Goal: Information Seeking & Learning: Check status

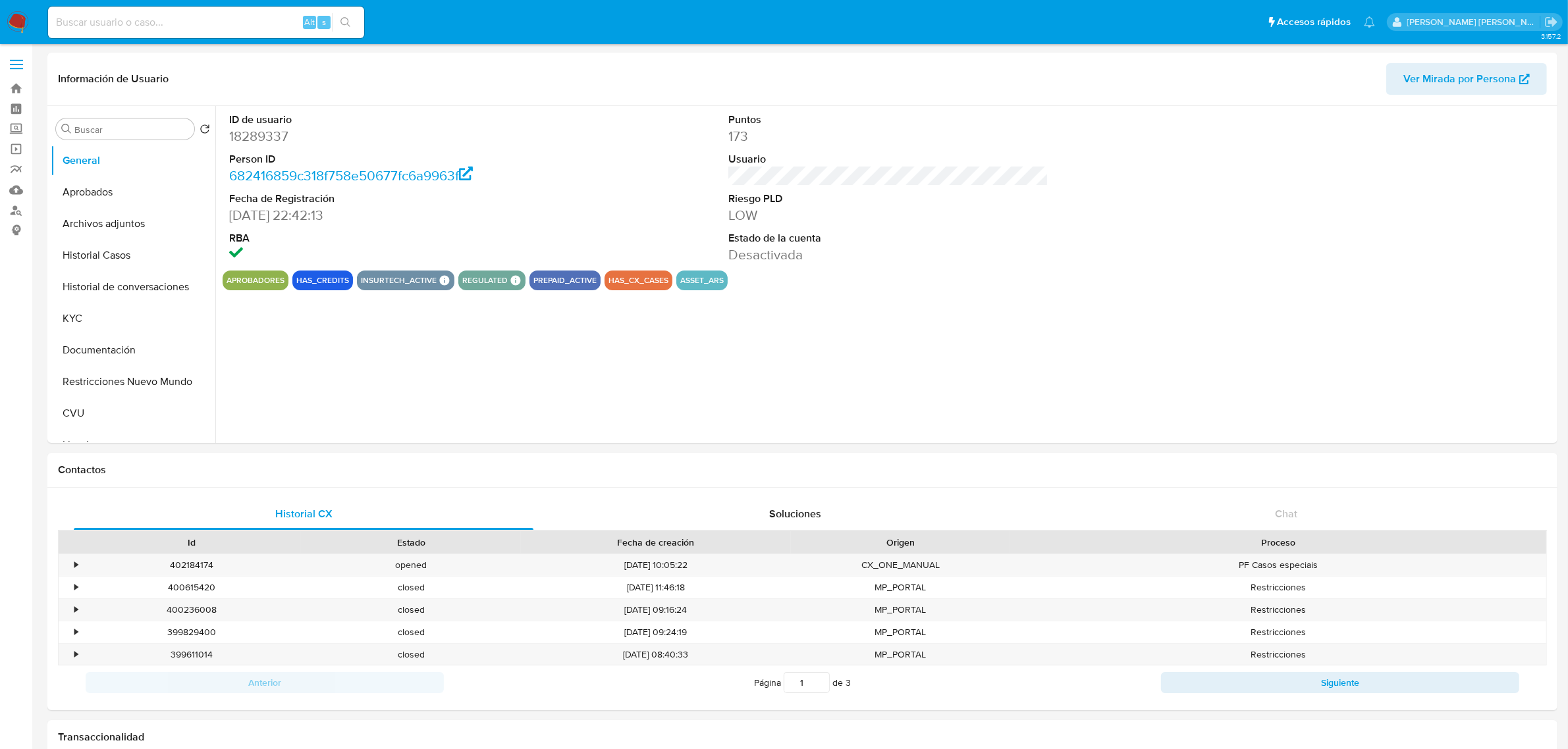
select select "10"
click at [129, 375] on button "Restricciones Nuevo Mundo" at bounding box center [127, 381] width 154 height 31
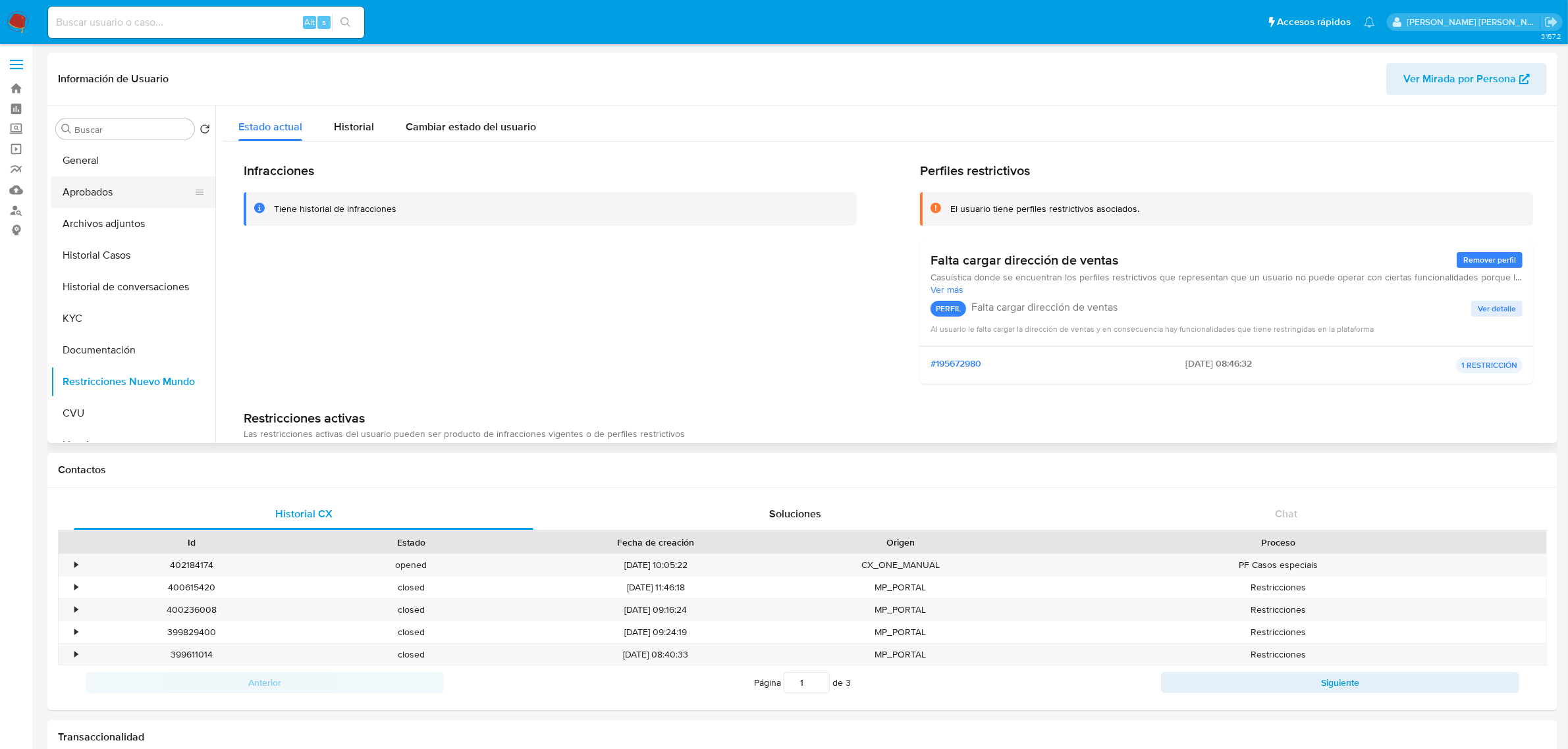
click at [115, 189] on button "Aprobados" at bounding box center [127, 191] width 154 height 31
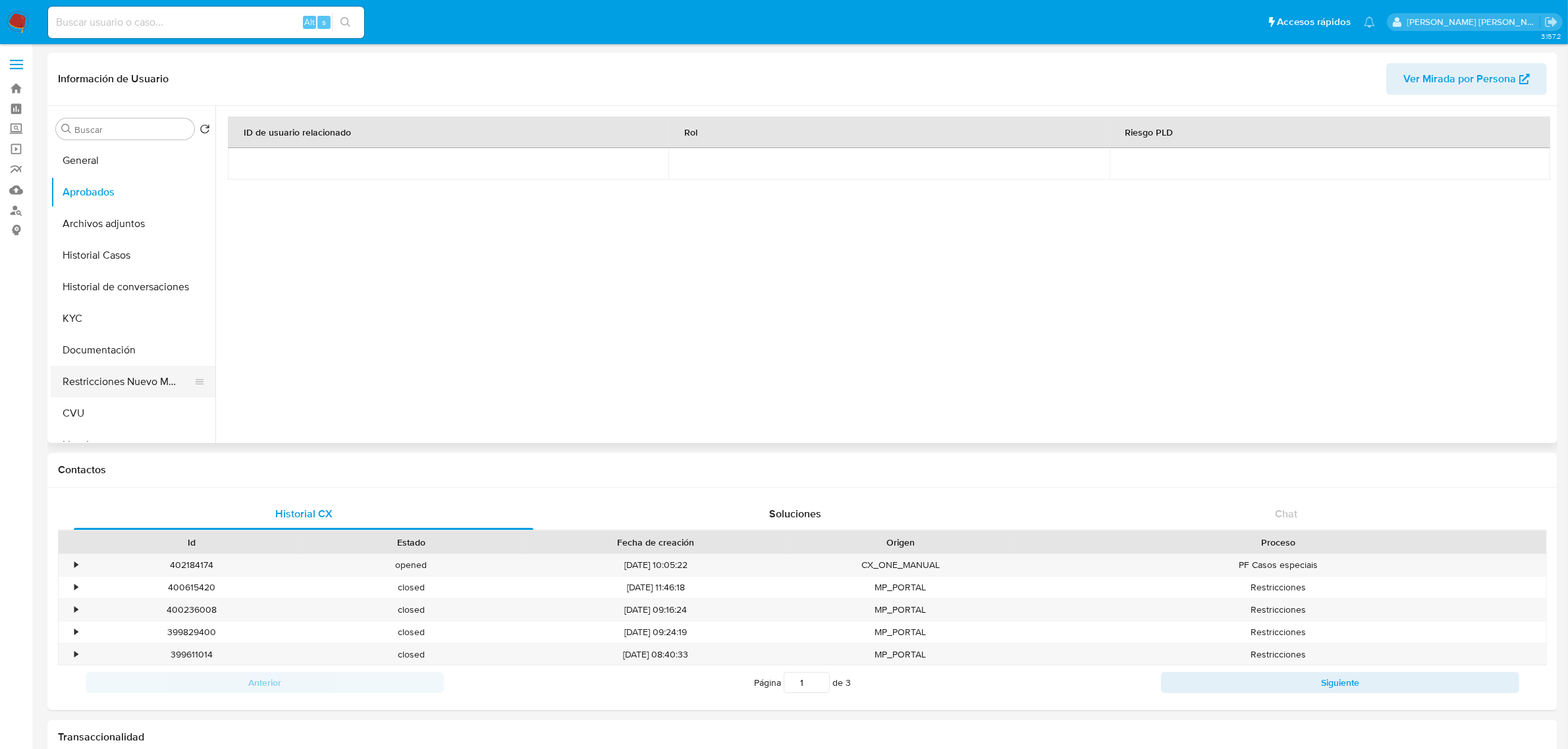
click at [133, 380] on button "Restricciones Nuevo Mundo" at bounding box center [127, 381] width 154 height 31
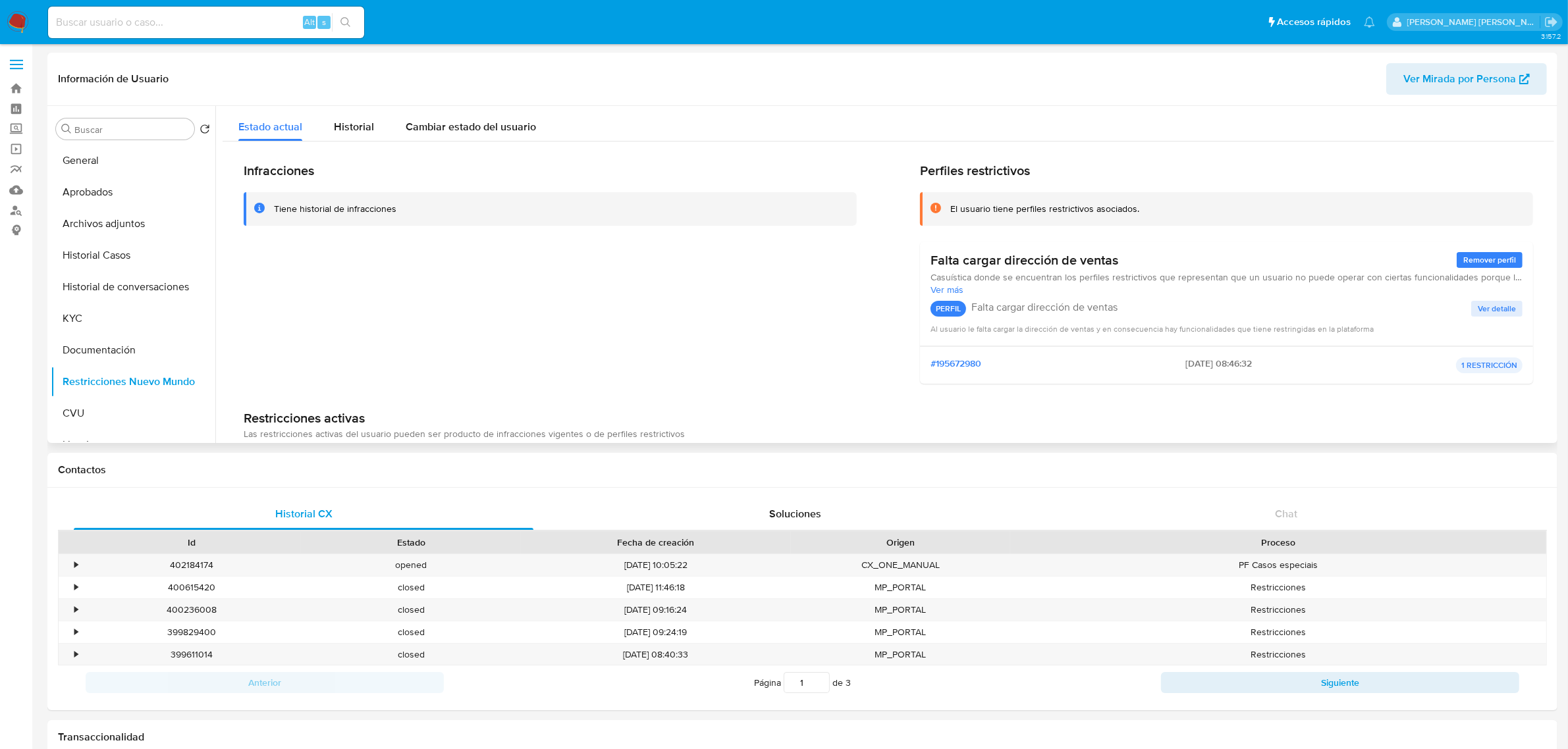
click at [465, 299] on div "Infracciones Tiene historial de infracciones" at bounding box center [550, 278] width 613 height 232
click at [95, 255] on button "Historial Casos" at bounding box center [127, 255] width 154 height 31
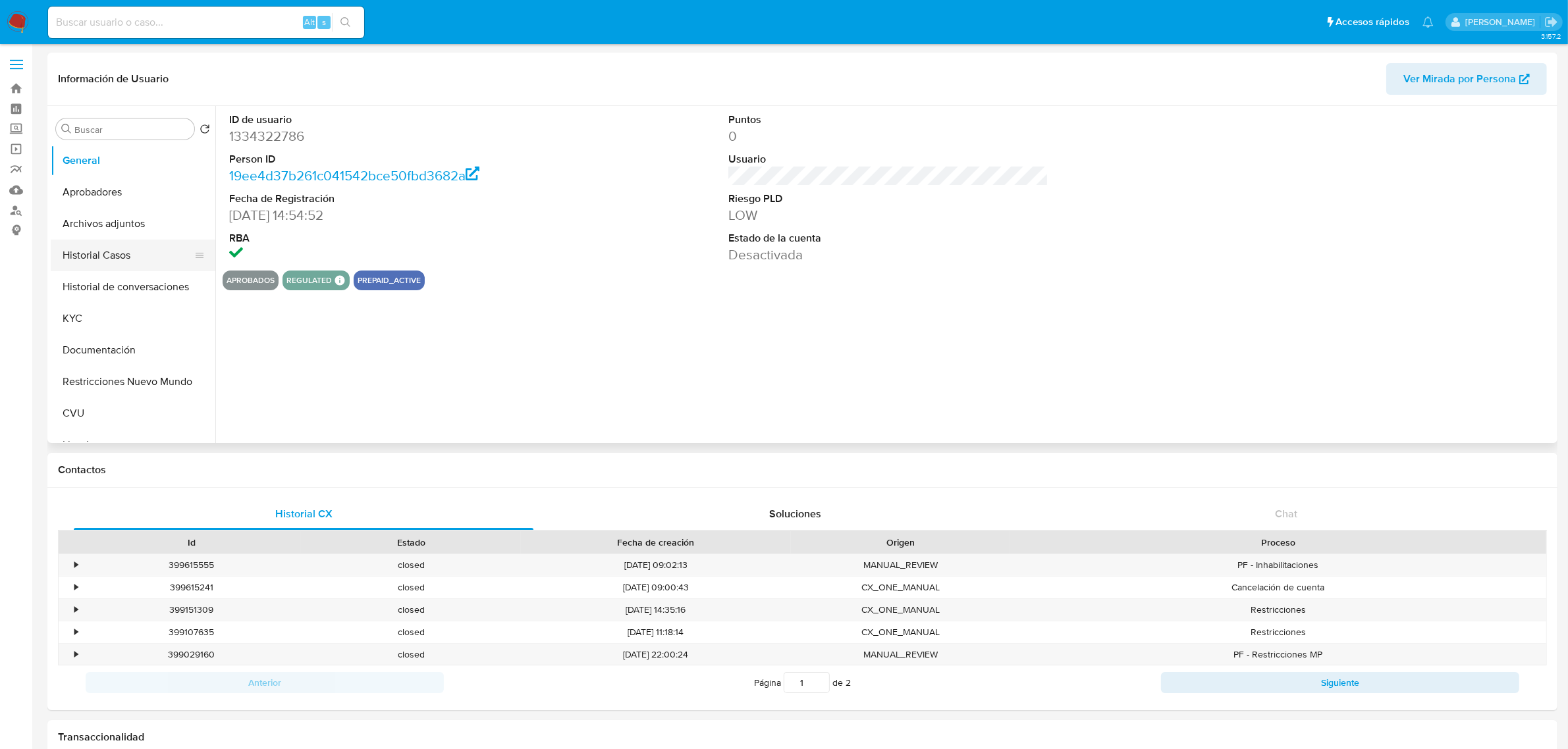
select select "10"
click at [143, 370] on button "Restricciones Nuevo Mundo" at bounding box center [127, 381] width 154 height 31
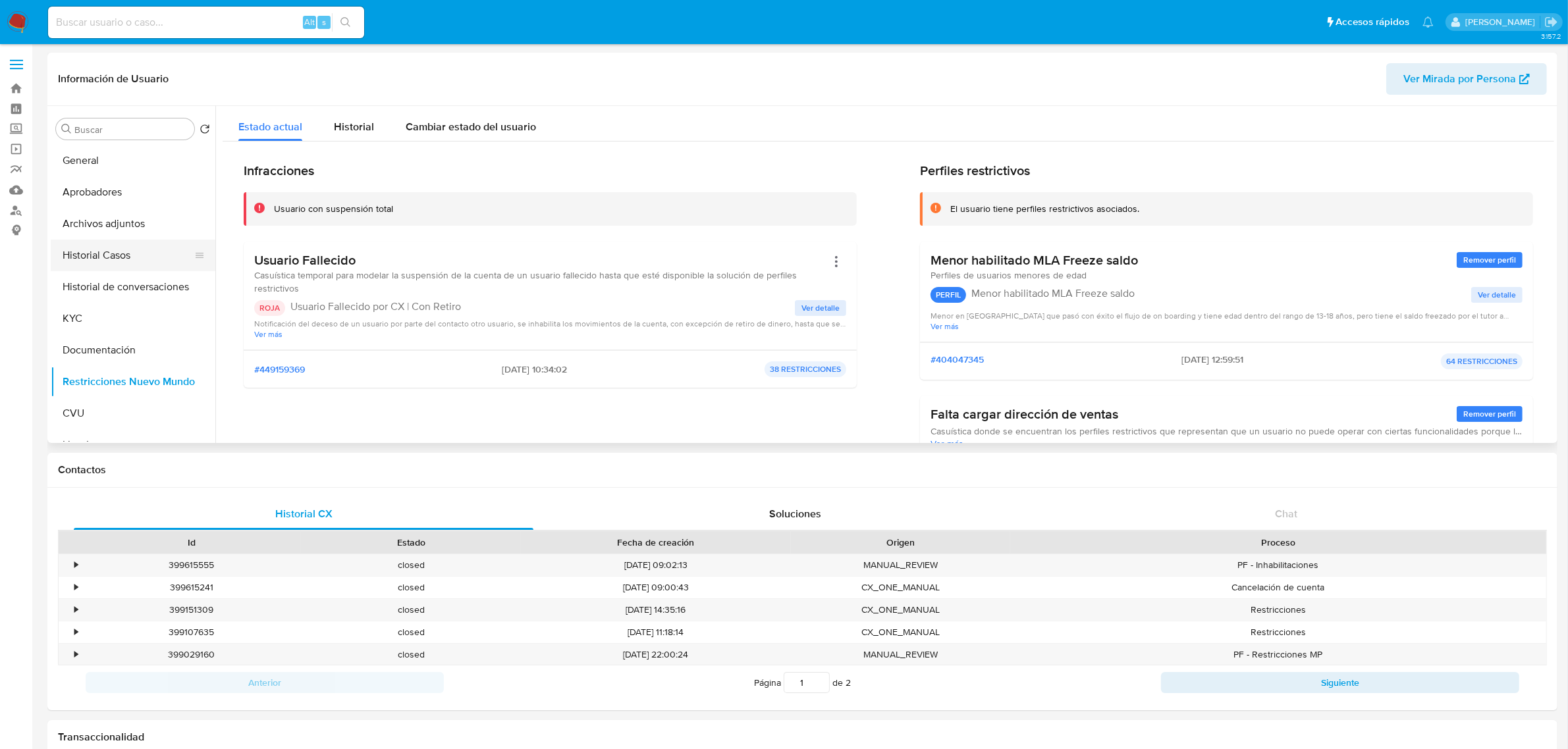
click at [110, 254] on button "Historial Casos" at bounding box center [127, 255] width 154 height 31
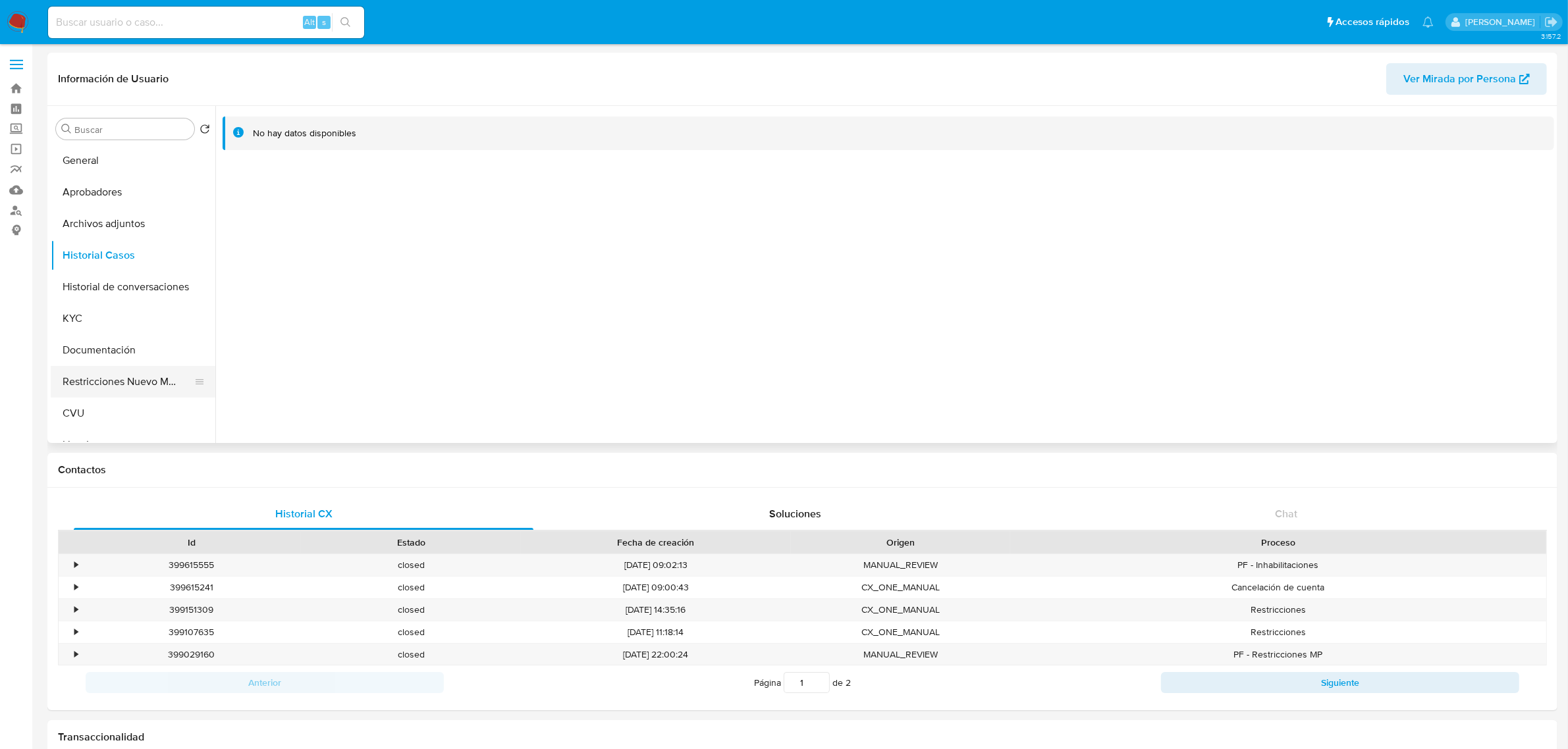
click at [96, 377] on button "Restricciones Nuevo Mundo" at bounding box center [127, 381] width 154 height 31
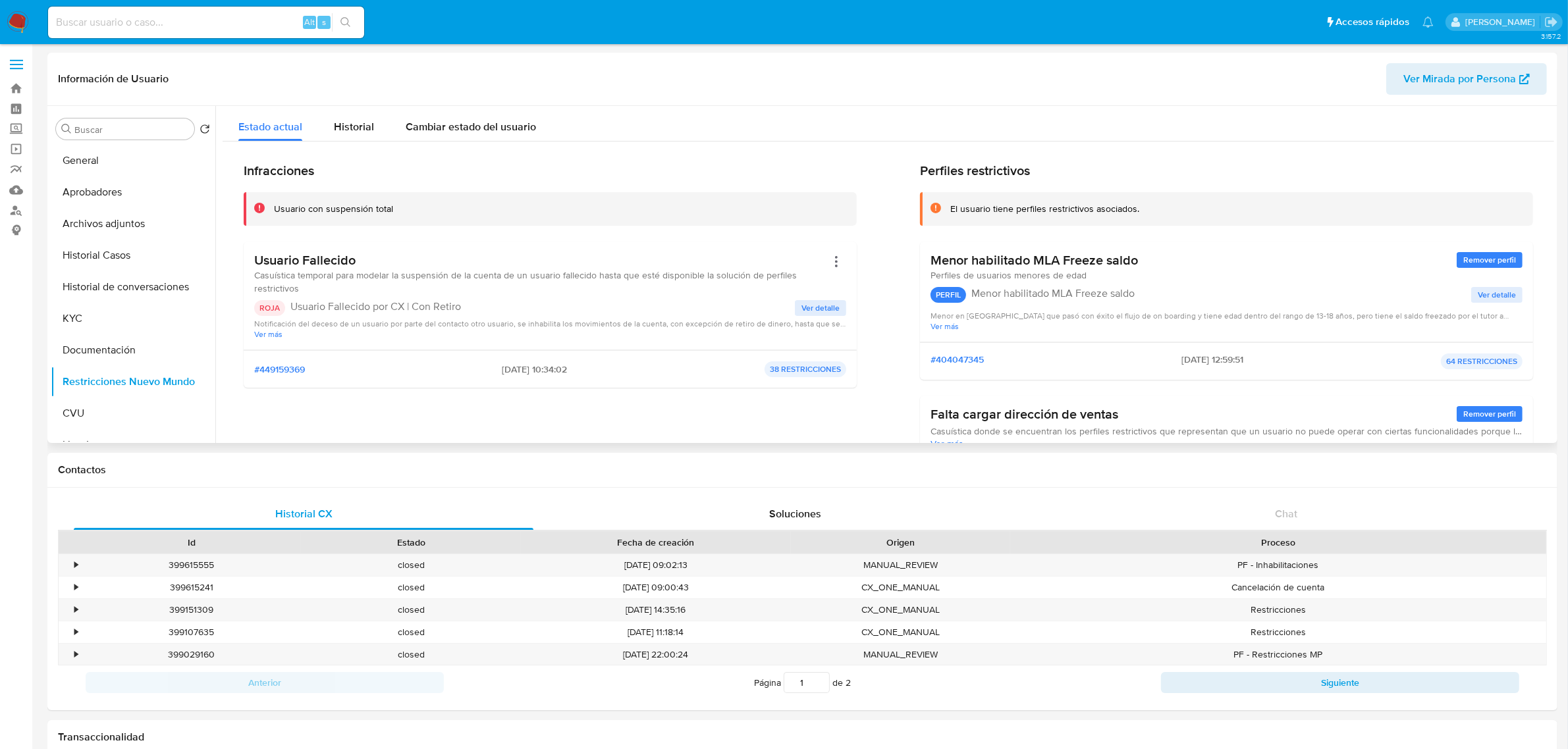
click at [843, 308] on button "Ver detalle" at bounding box center [819, 308] width 51 height 16
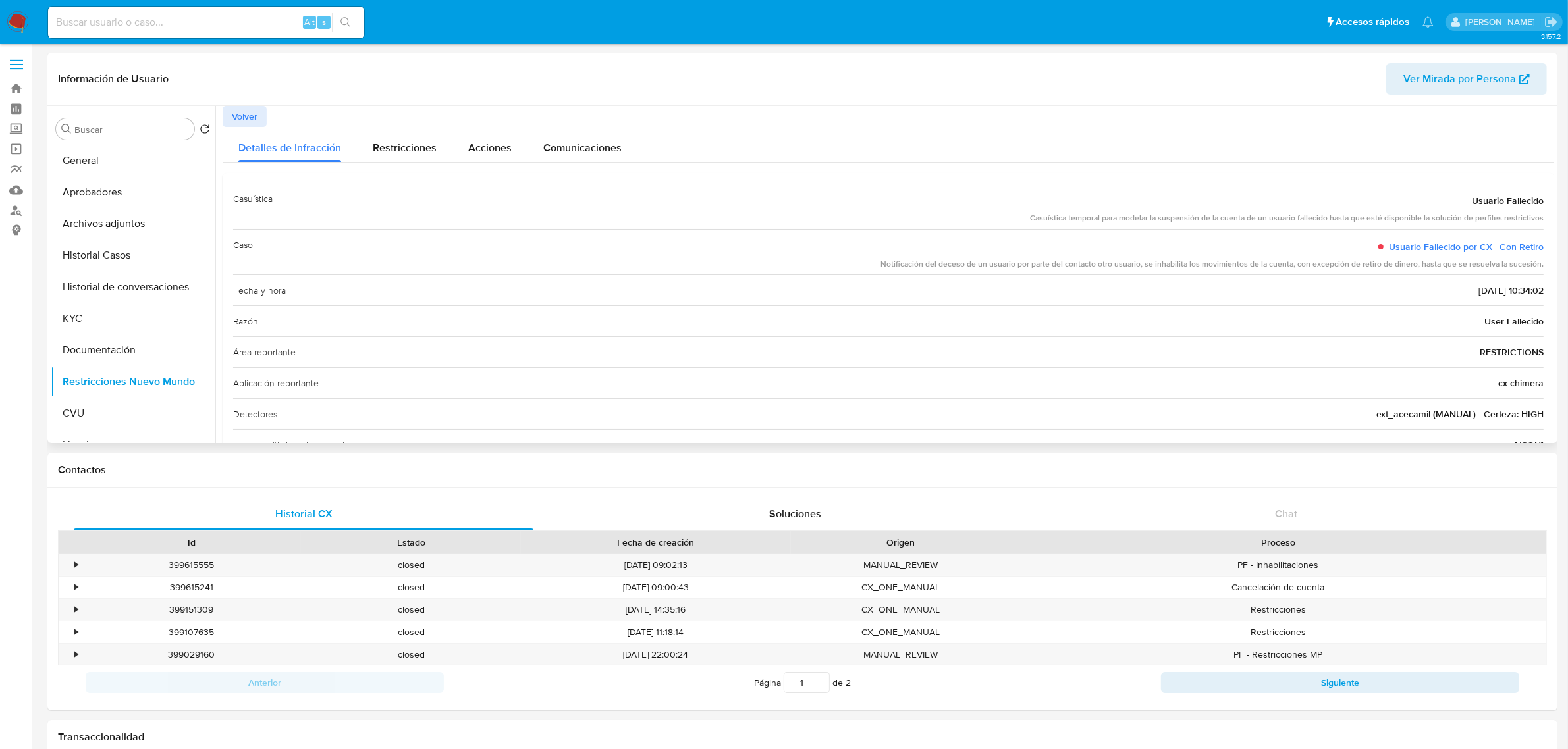
drag, startPoint x: 1346, startPoint y: 275, endPoint x: 1299, endPoint y: 274, distance: 47.0
click at [1346, 275] on div "Fecha y hora 2025-08-06 - 10:34:02" at bounding box center [888, 290] width 1310 height 31
drag, startPoint x: 1369, startPoint y: 419, endPoint x: 1425, endPoint y: 422, distance: 56.1
click at [1425, 422] on div "Detectores ext_acecamil (MANUAL) - Certeza: HIGH" at bounding box center [888, 413] width 1310 height 31
